Goal: Information Seeking & Learning: Learn about a topic

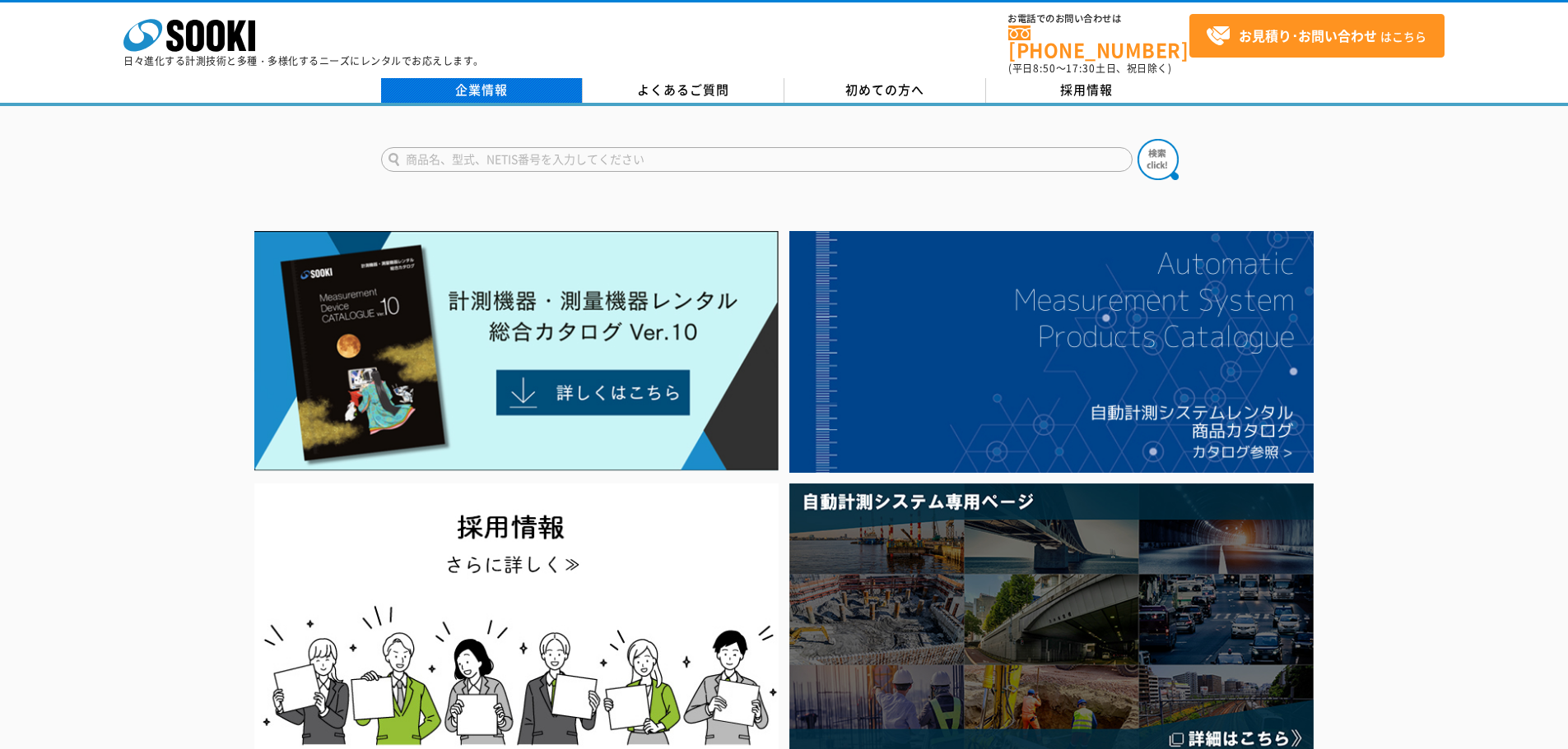
click at [502, 78] on link "企業情報" at bounding box center [481, 90] width 201 height 25
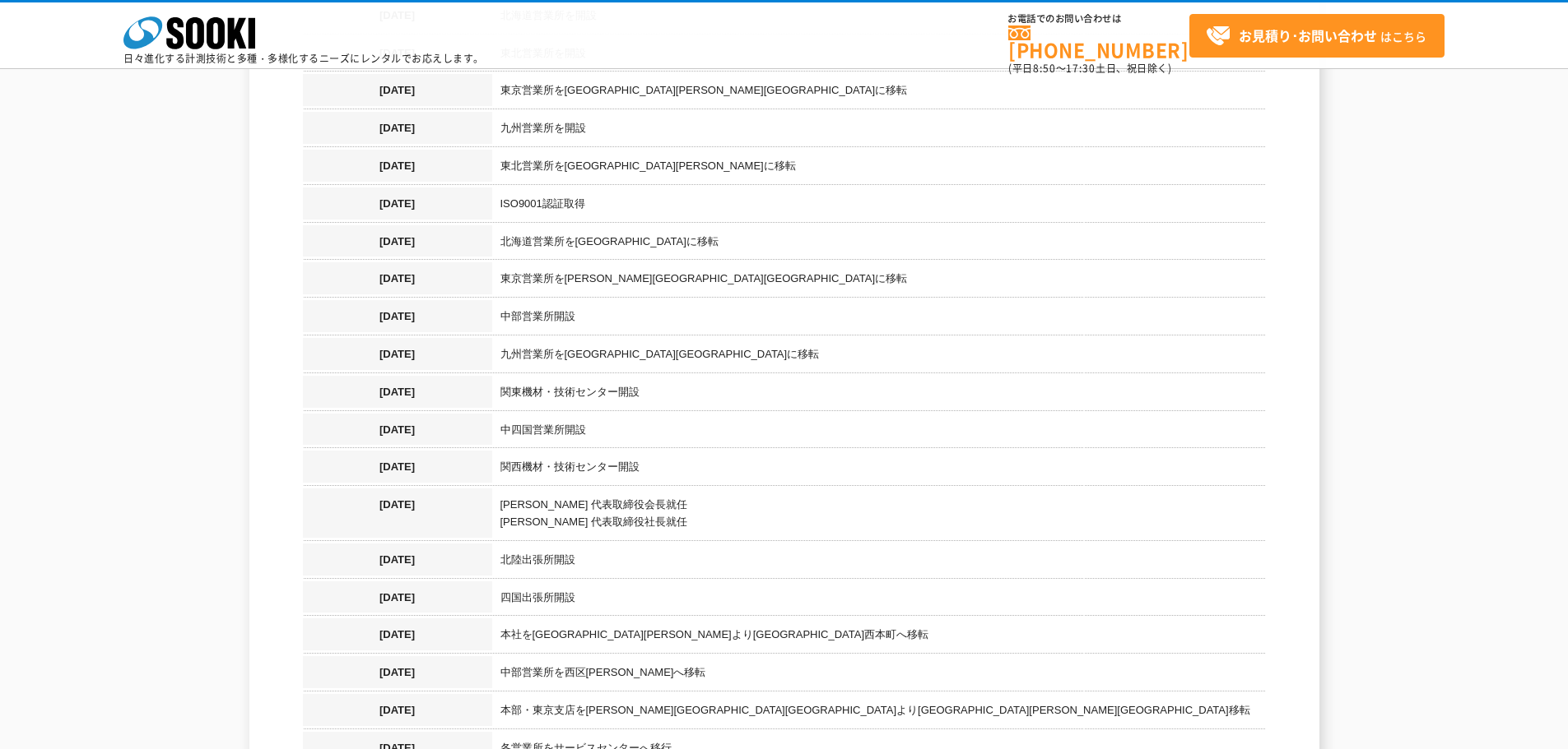
scroll to position [1810, 0]
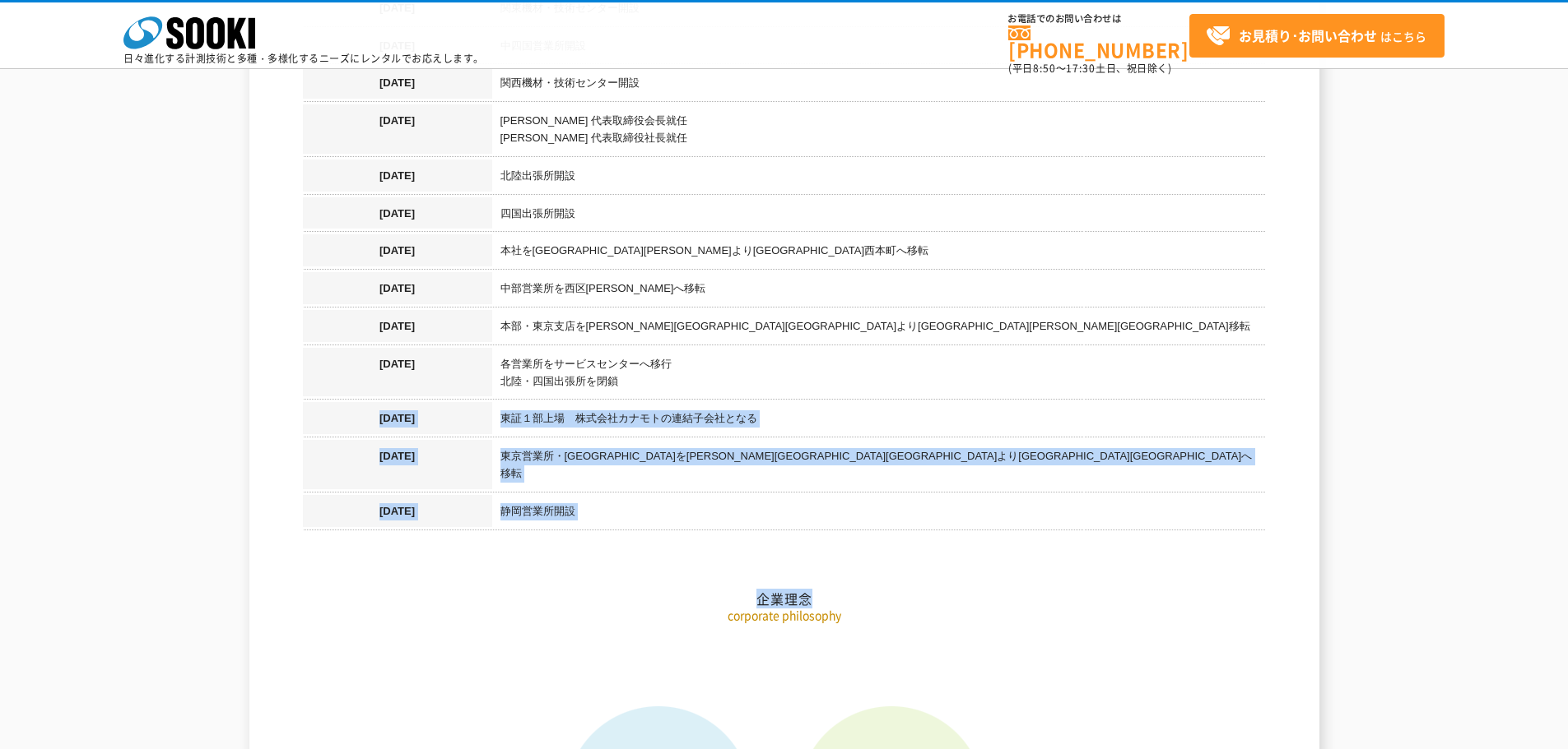
drag, startPoint x: 369, startPoint y: 403, endPoint x: 985, endPoint y: 511, distance: 625.4
click at [663, 542] on h2 "企業理念" at bounding box center [784, 517] width 963 height 181
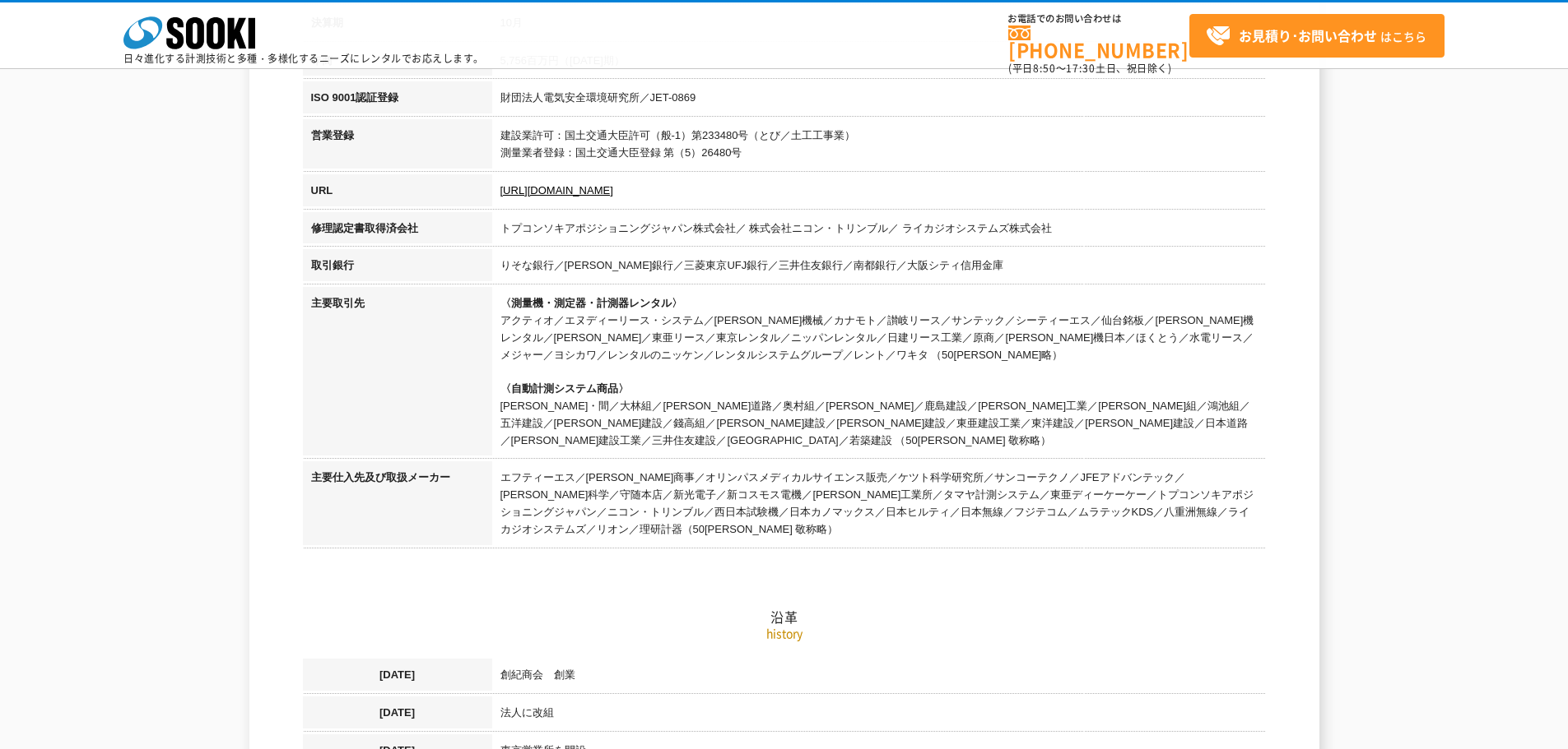
scroll to position [384, 0]
